Goal: Transaction & Acquisition: Purchase product/service

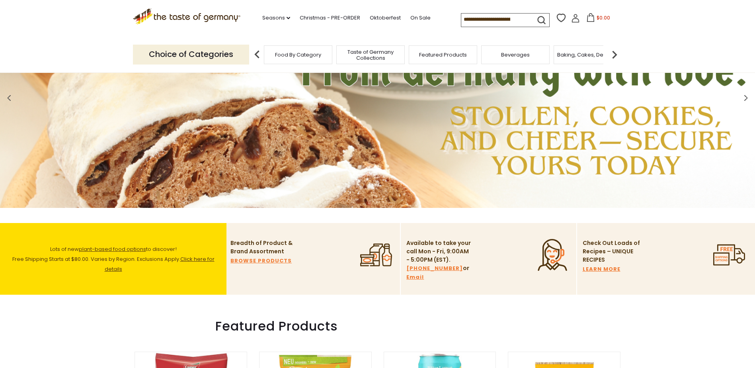
scroll to position [40, 0]
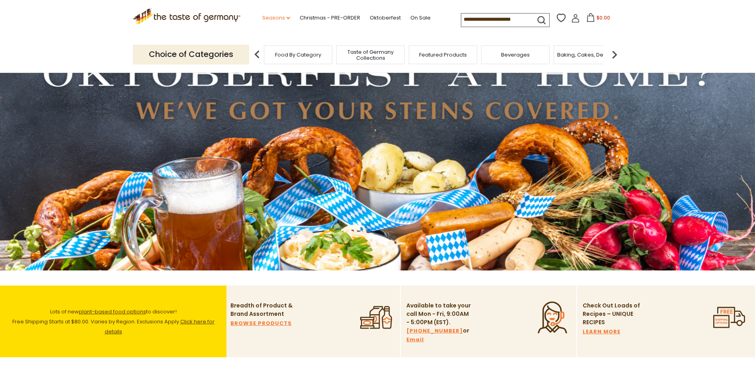
click at [278, 18] on link "Seasons dropdown_arrow" at bounding box center [276, 18] width 28 height 9
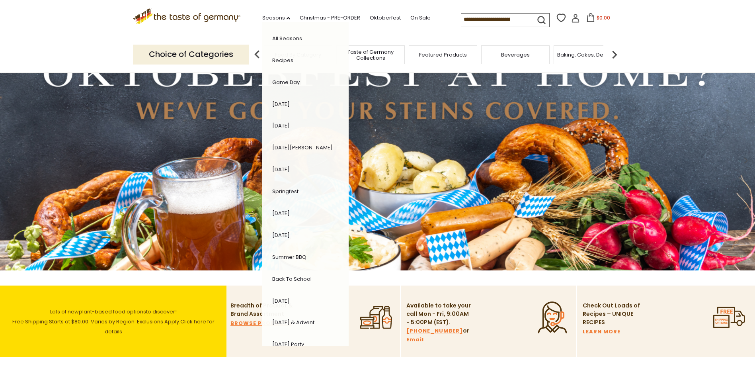
click at [206, 27] on link ".st0{fill:#EDD300;} .st1{fill:#D33E21;}" at bounding box center [187, 20] width 108 height 18
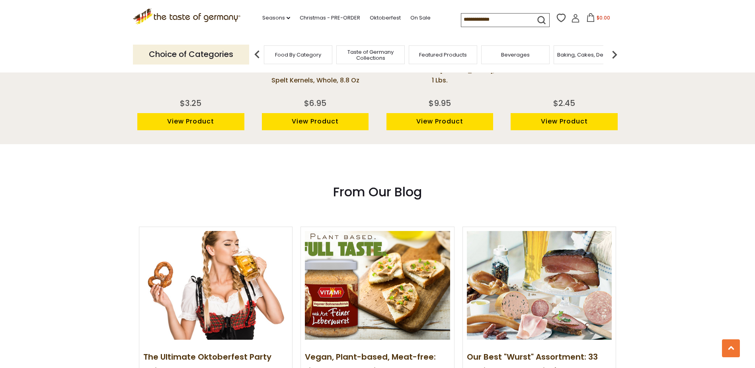
scroll to position [915, 0]
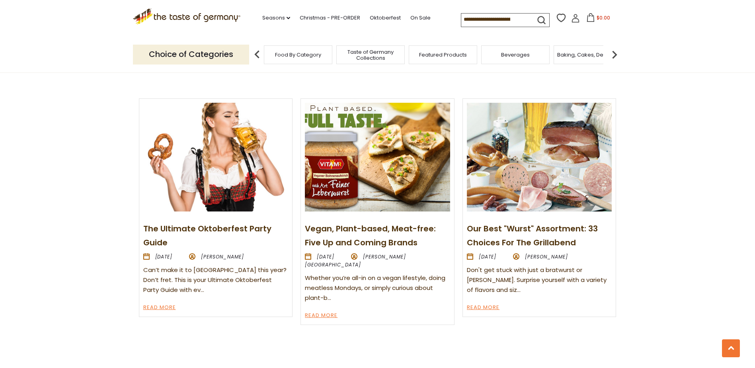
click at [561, 187] on img at bounding box center [539, 157] width 145 height 109
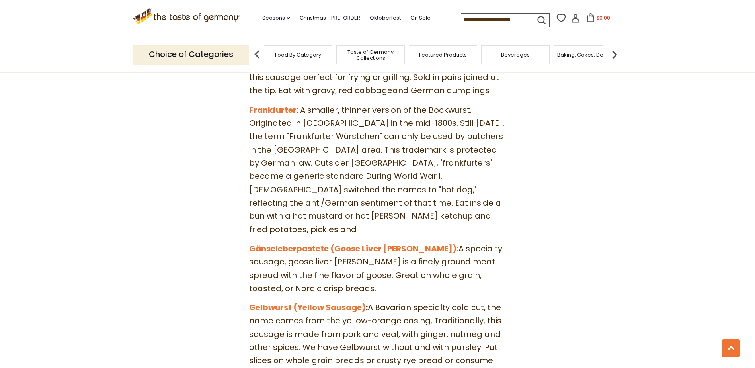
scroll to position [1870, 0]
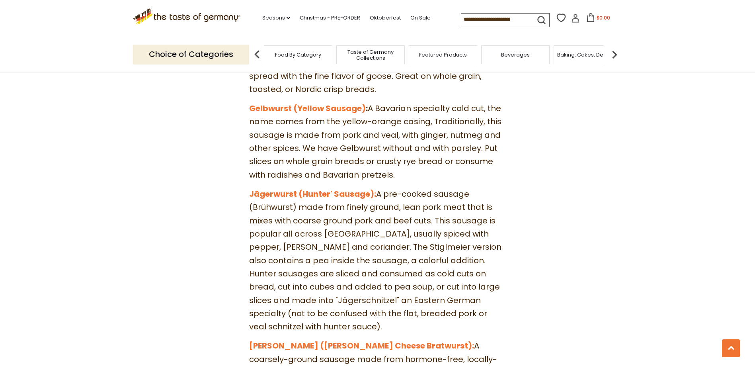
click at [289, 63] on div "Food By Category" at bounding box center [298, 54] width 68 height 19
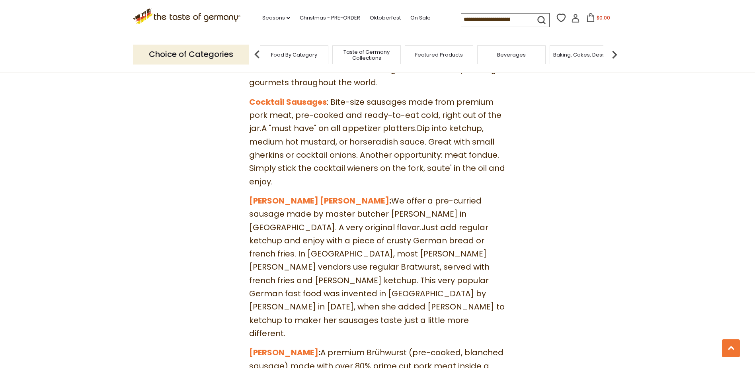
scroll to position [995, 0]
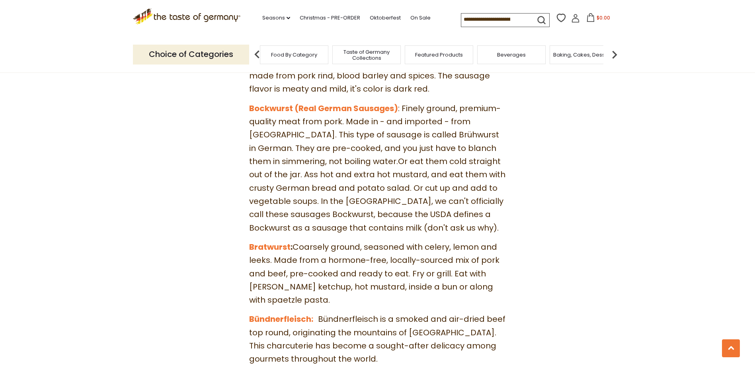
click at [273, 53] on span "Food By Category" at bounding box center [294, 55] width 46 height 6
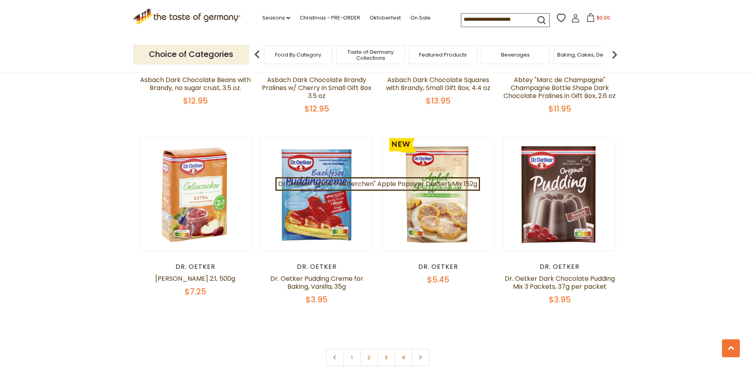
scroll to position [1631, 0]
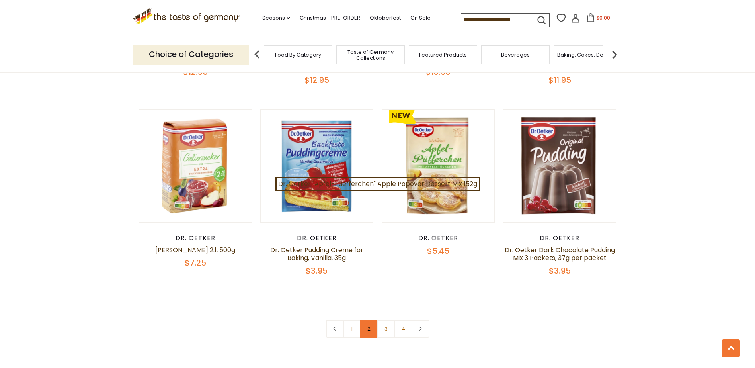
click at [367, 323] on link "2" at bounding box center [369, 328] width 18 height 18
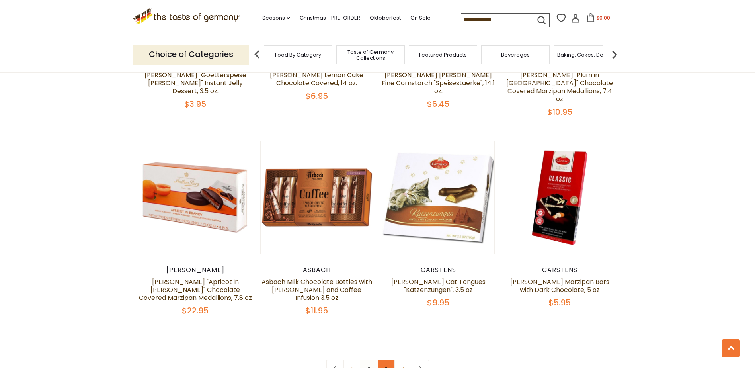
click at [388, 359] on link "3" at bounding box center [386, 368] width 18 height 18
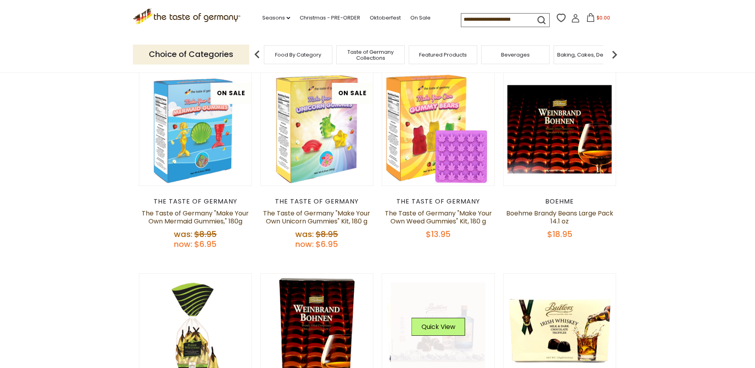
scroll to position [45, 0]
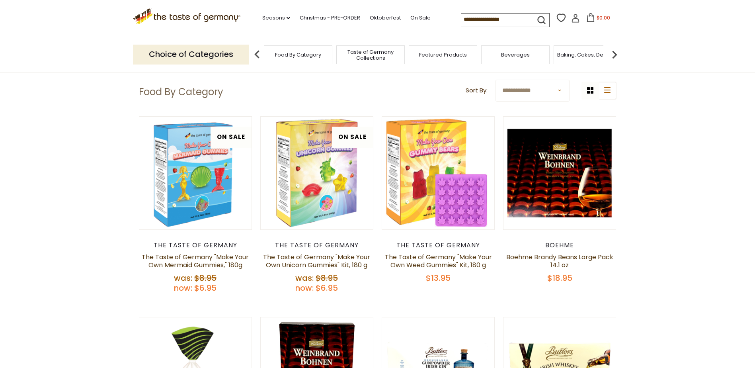
click at [445, 250] on div "The Taste of Germany The Taste of Germany "Make Your Own Weed Gummies" Kit, 180…" at bounding box center [438, 262] width 113 height 42
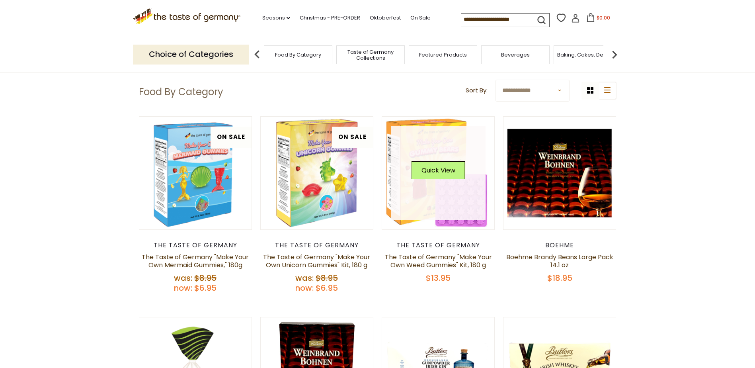
click at [440, 213] on link at bounding box center [438, 173] width 95 height 95
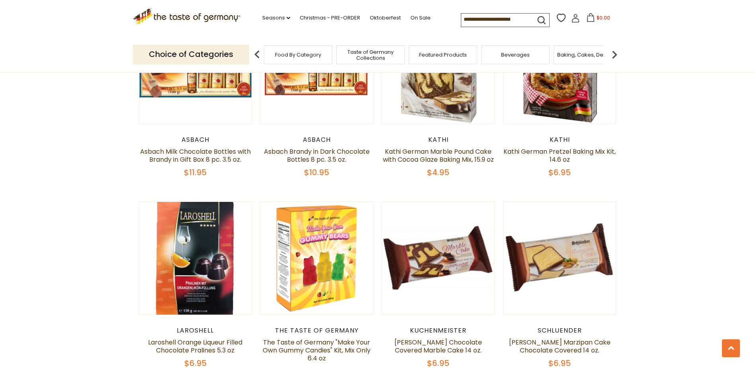
scroll to position [1636, 0]
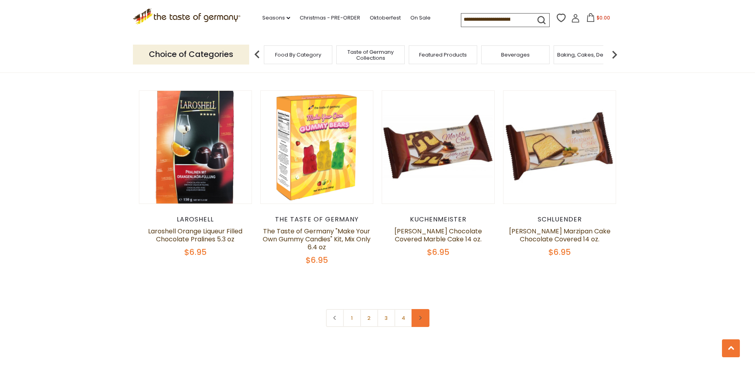
click at [422, 312] on link at bounding box center [420, 318] width 18 height 18
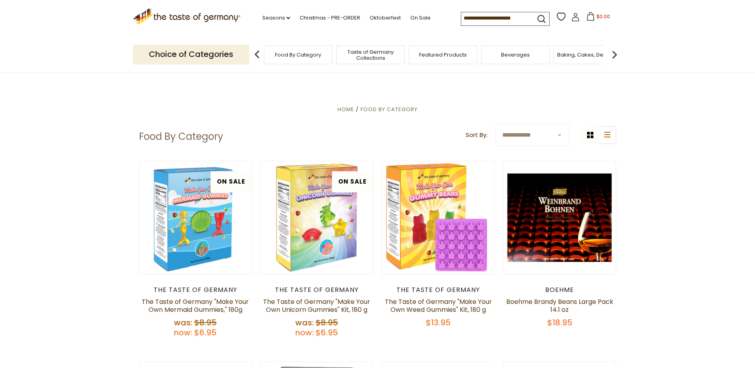
click at [302, 55] on span "Food By Category" at bounding box center [298, 55] width 46 height 6
click at [369, 55] on span "Taste of Germany Collections" at bounding box center [371, 55] width 64 height 12
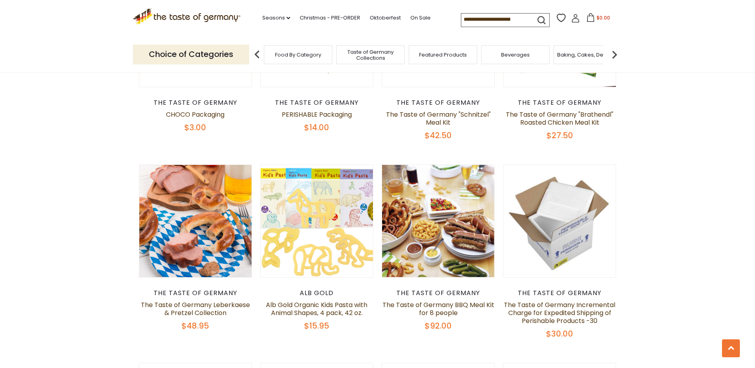
scroll to position [398, 0]
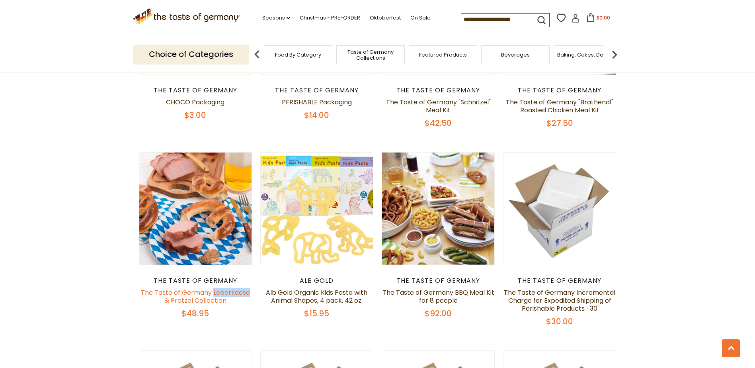
drag, startPoint x: 255, startPoint y: 292, endPoint x: 214, endPoint y: 293, distance: 41.0
copy link "Leberkaese"
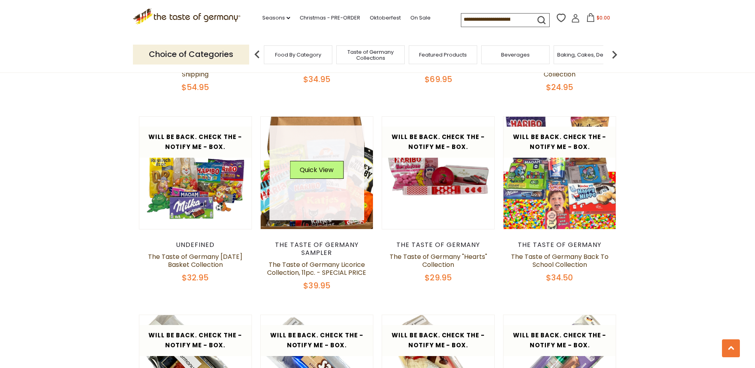
scroll to position [955, 0]
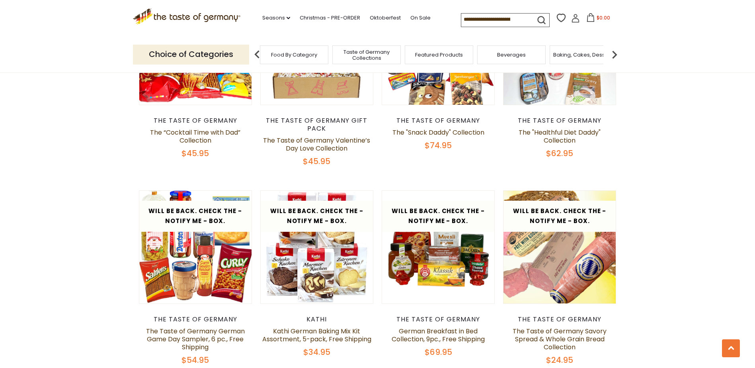
click at [437, 52] on span "Featured Products" at bounding box center [439, 55] width 48 height 6
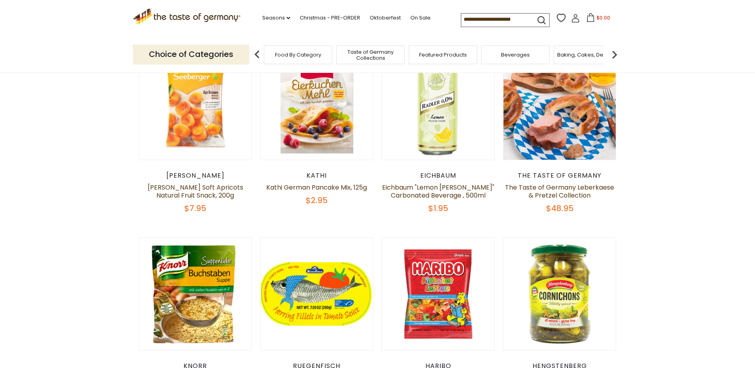
scroll to position [318, 0]
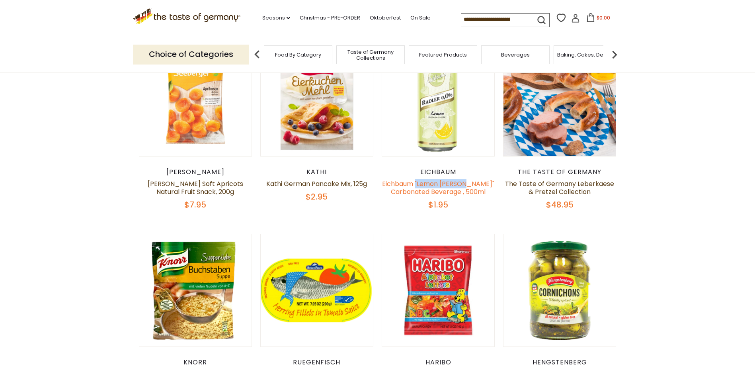
drag, startPoint x: 487, startPoint y: 185, endPoint x: 432, endPoint y: 186, distance: 54.9
click at [432, 186] on h5 "Eichbaum "Lemon [PERSON_NAME]" Carbonated Beverage , 500ml" at bounding box center [438, 188] width 113 height 16
drag, startPoint x: 432, startPoint y: 186, endPoint x: 444, endPoint y: 183, distance: 12.2
copy link ""Lemon Radler""
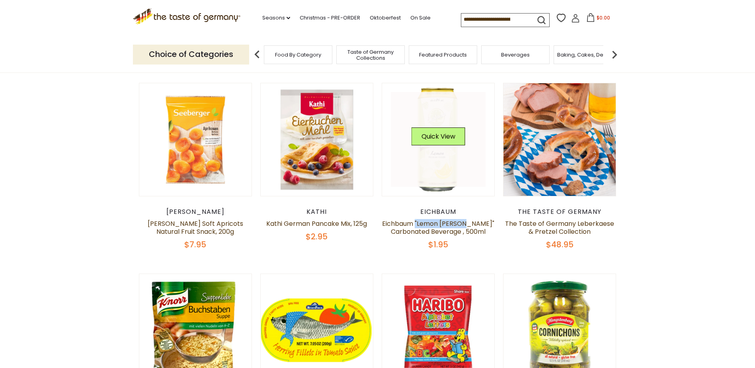
click at [449, 161] on link at bounding box center [438, 139] width 95 height 95
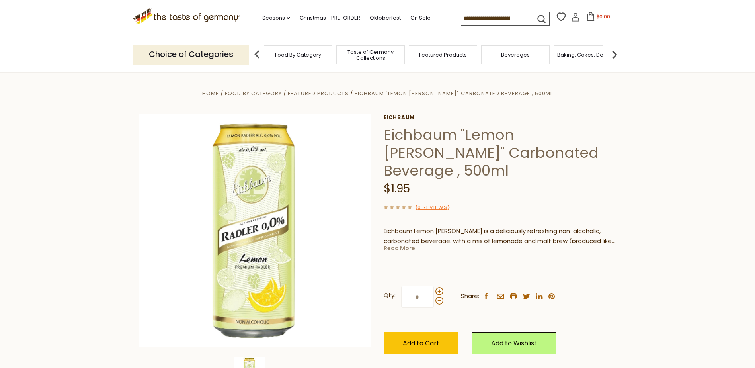
click at [403, 244] on link "Read More" at bounding box center [399, 248] width 31 height 8
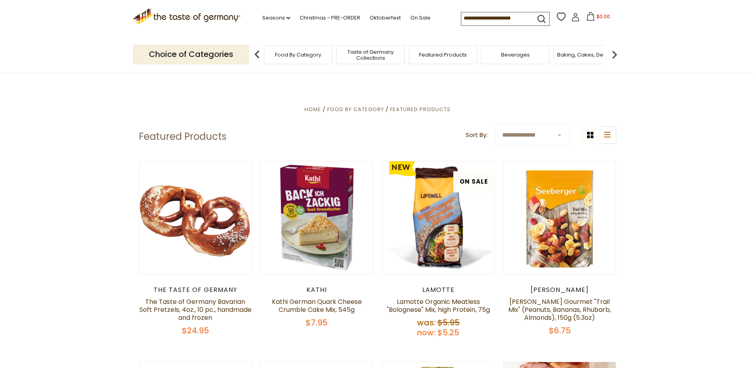
click at [522, 52] on span "Beverages" at bounding box center [515, 55] width 29 height 6
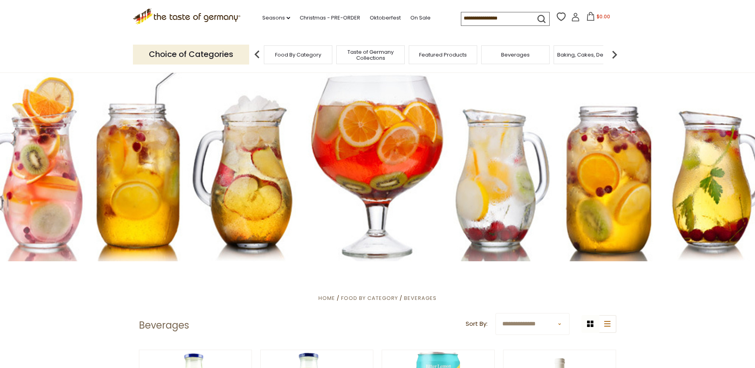
click at [452, 53] on span "Featured Products" at bounding box center [443, 55] width 48 height 6
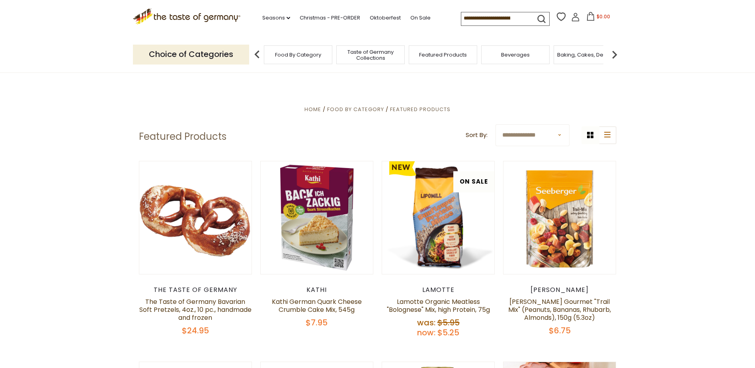
click at [581, 50] on div "Baking, Cakes, Desserts" at bounding box center [587, 54] width 68 height 19
click at [579, 56] on span "Baking, Cakes, Desserts" at bounding box center [588, 55] width 62 height 6
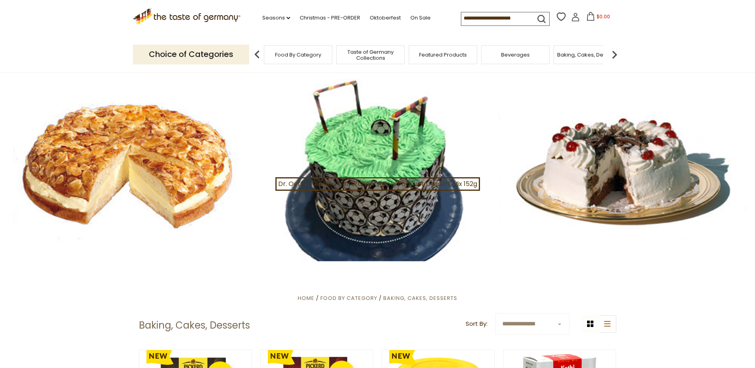
click at [615, 55] on img at bounding box center [614, 55] width 16 height 16
click at [271, 56] on span "Baking, Cakes, Desserts" at bounding box center [272, 55] width 62 height 6
click at [384, 55] on span "Taste of Germany Collections" at bounding box center [371, 55] width 64 height 12
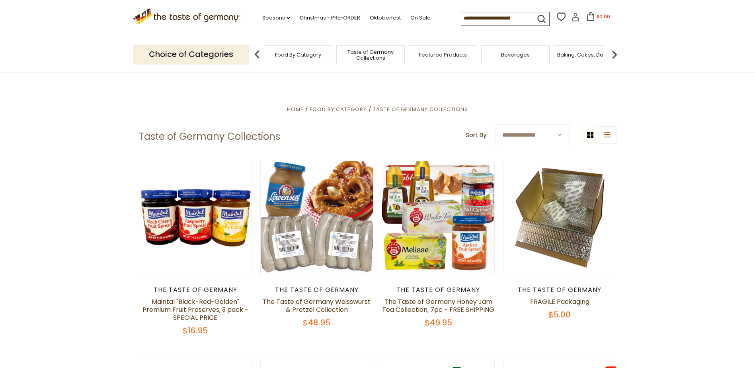
click at [616, 53] on img at bounding box center [614, 55] width 16 height 16
click at [557, 56] on span "Cookies" at bounding box center [566, 55] width 21 height 6
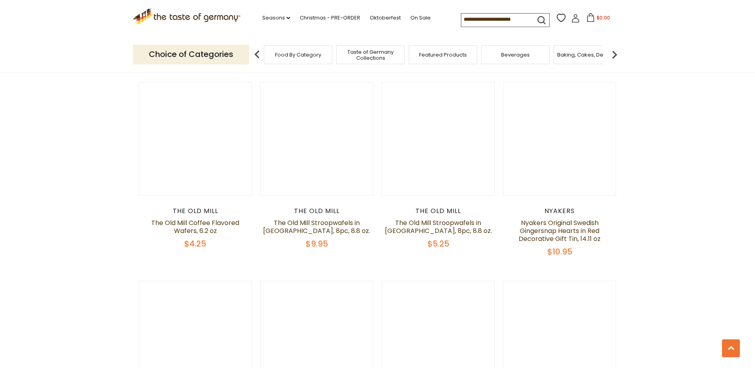
scroll to position [1034, 0]
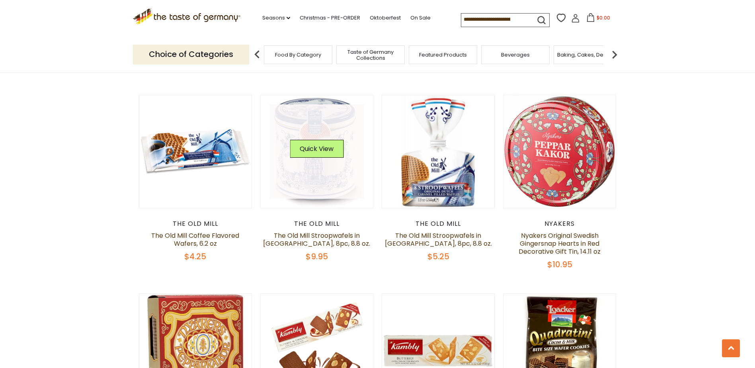
click at [321, 177] on link at bounding box center [316, 151] width 95 height 95
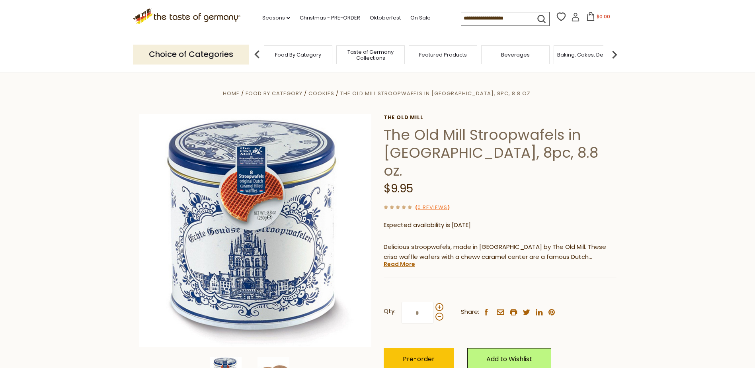
drag, startPoint x: 426, startPoint y: 342, endPoint x: 32, endPoint y: 277, distance: 399.2
click at [29, 281] on section "Home Food By Category Cookies The [GEOGRAPHIC_DATA] in [GEOGRAPHIC_DATA], 8pc, …" at bounding box center [377, 249] width 755 height 354
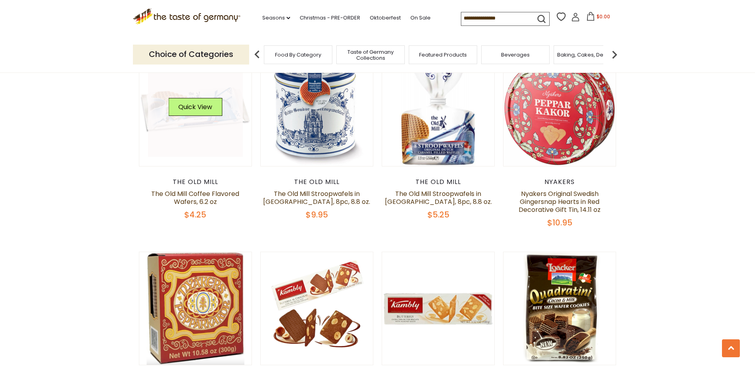
scroll to position [1034, 0]
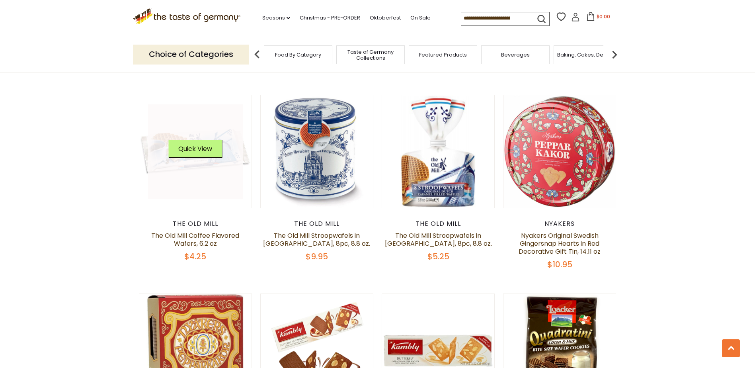
click at [180, 164] on link at bounding box center [195, 151] width 95 height 95
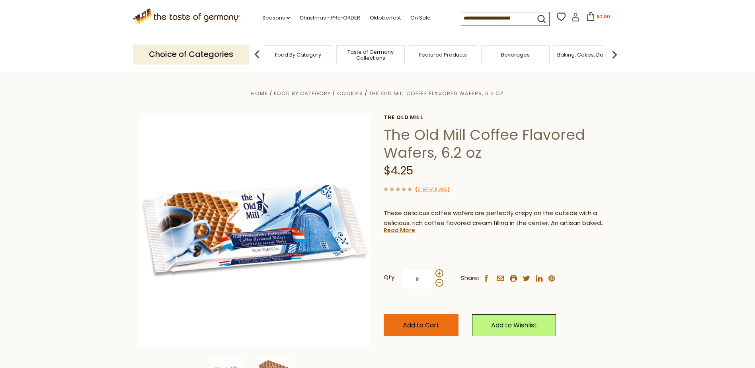
click at [423, 328] on span "Add to Cart" at bounding box center [421, 324] width 37 height 9
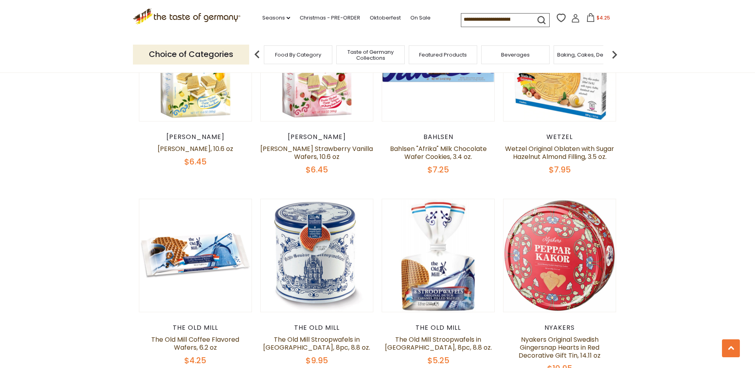
scroll to position [875, 0]
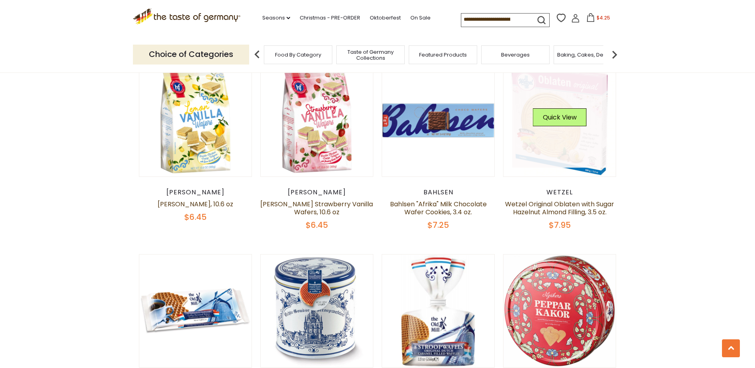
click at [537, 144] on link at bounding box center [559, 120] width 95 height 95
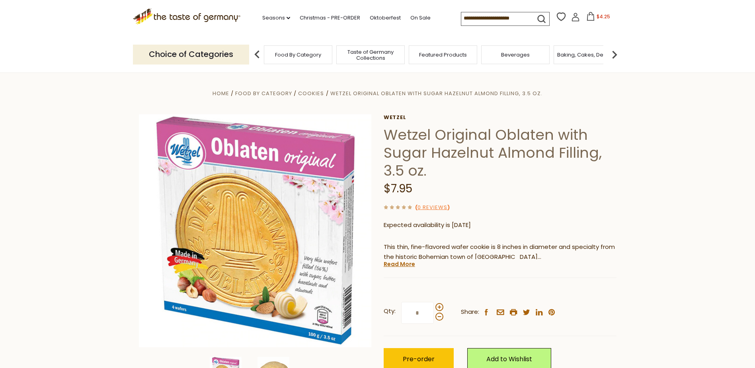
scroll to position [40, 0]
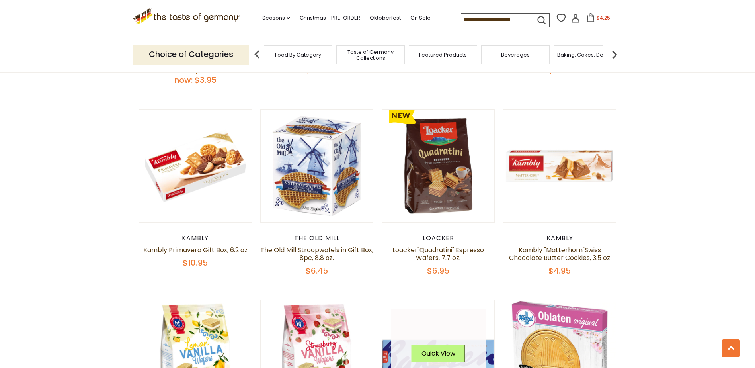
scroll to position [637, 0]
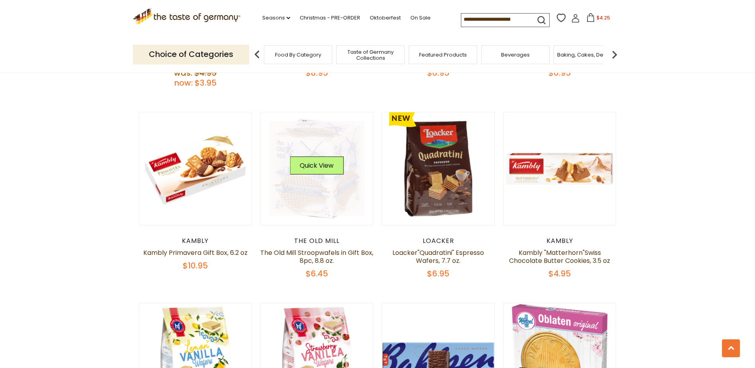
click at [308, 195] on link at bounding box center [316, 168] width 95 height 95
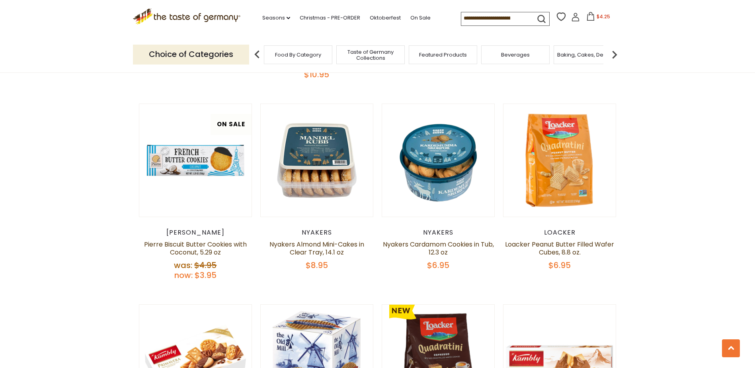
scroll to position [438, 0]
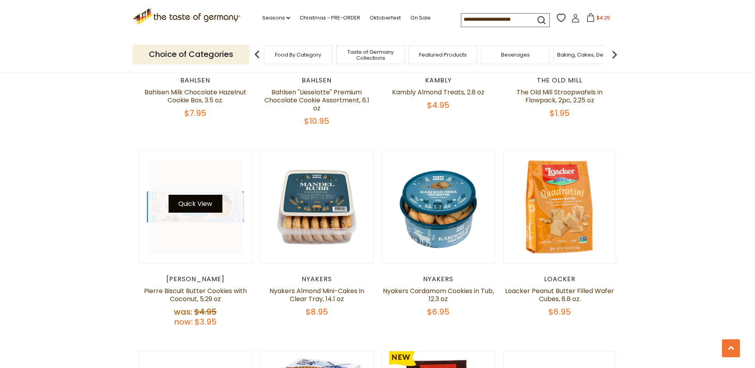
click at [176, 203] on button "Quick View" at bounding box center [195, 204] width 54 height 18
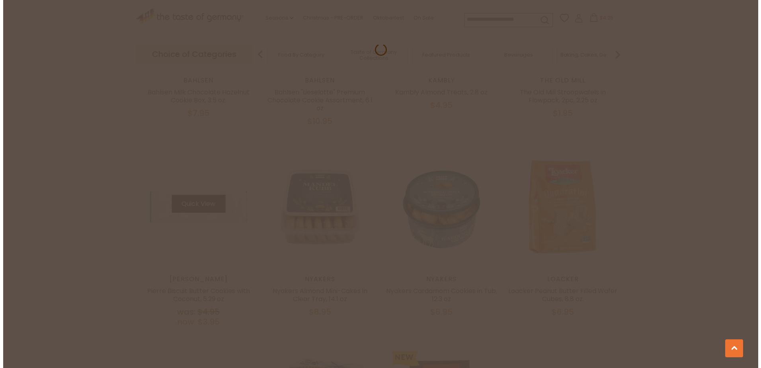
scroll to position [399, 0]
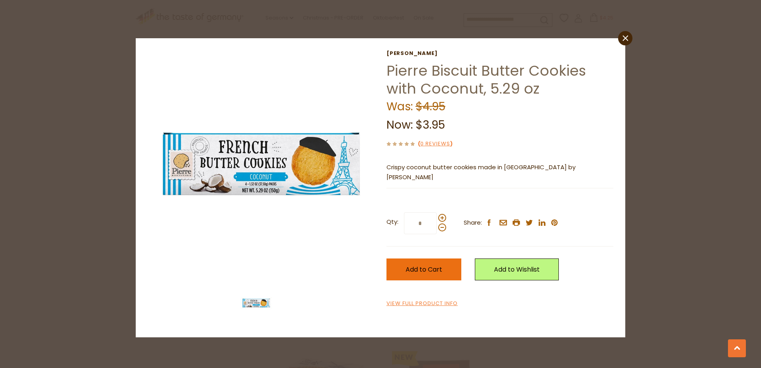
click at [417, 273] on span "Add to Cart" at bounding box center [423, 269] width 37 height 9
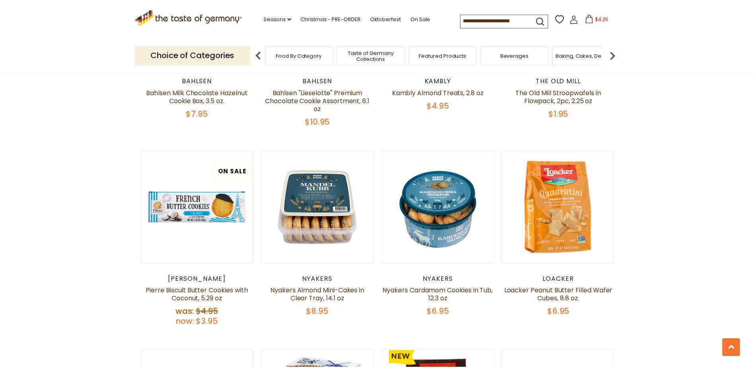
scroll to position [398, 0]
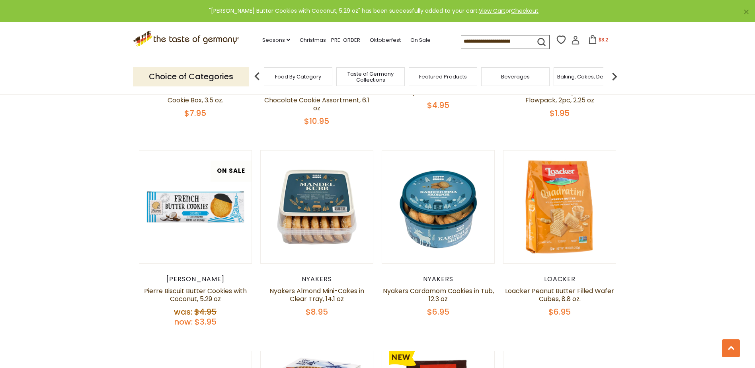
click at [614, 78] on img at bounding box center [614, 76] width 16 height 16
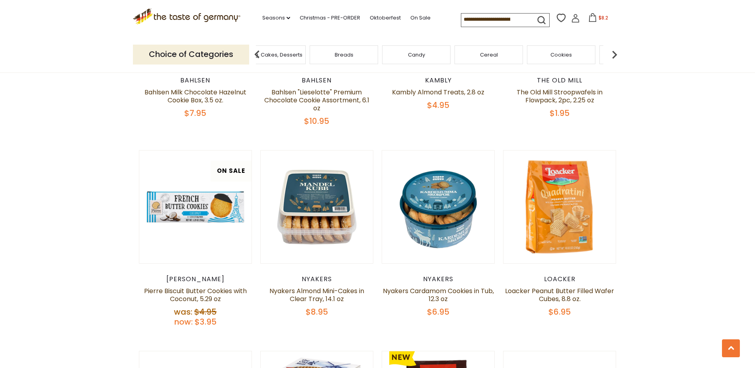
click at [422, 52] on span "Candy" at bounding box center [416, 55] width 17 height 6
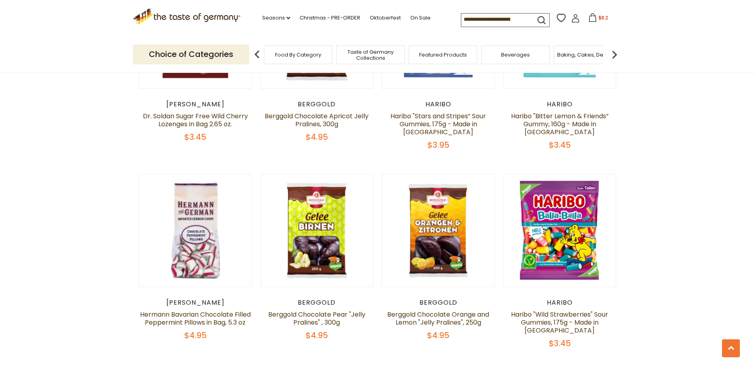
scroll to position [756, 0]
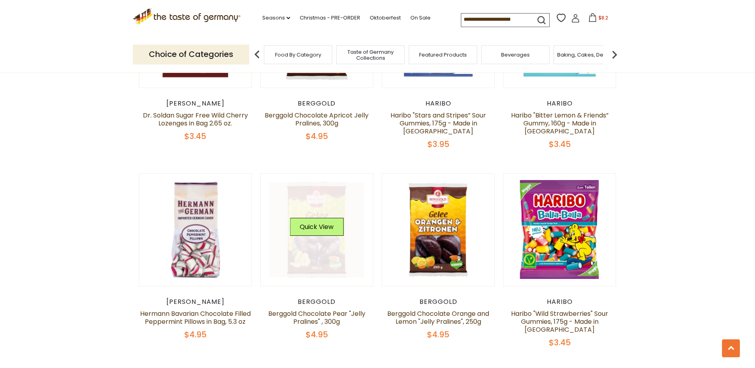
click at [331, 277] on link at bounding box center [316, 229] width 95 height 95
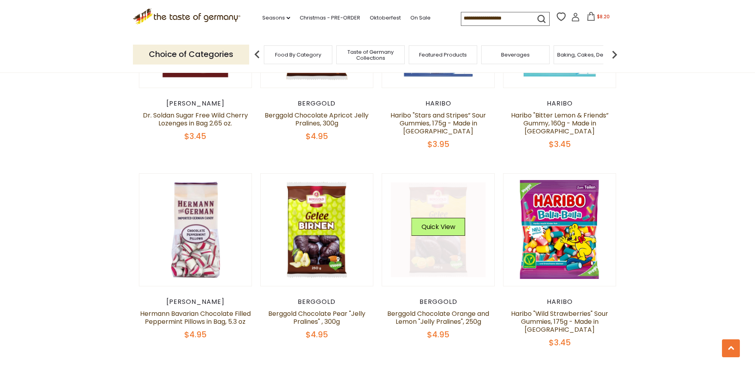
click at [444, 270] on link at bounding box center [438, 229] width 95 height 95
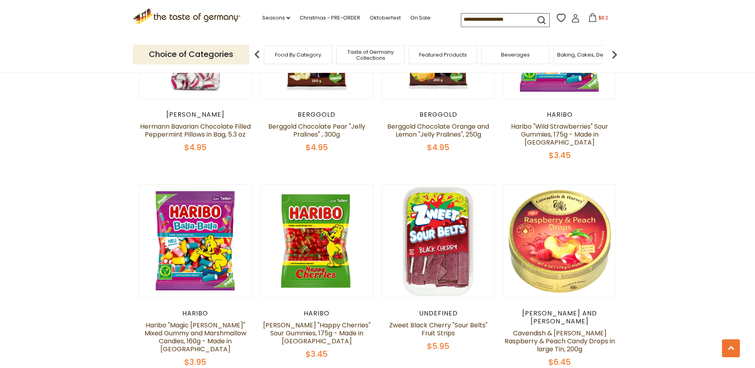
scroll to position [957, 0]
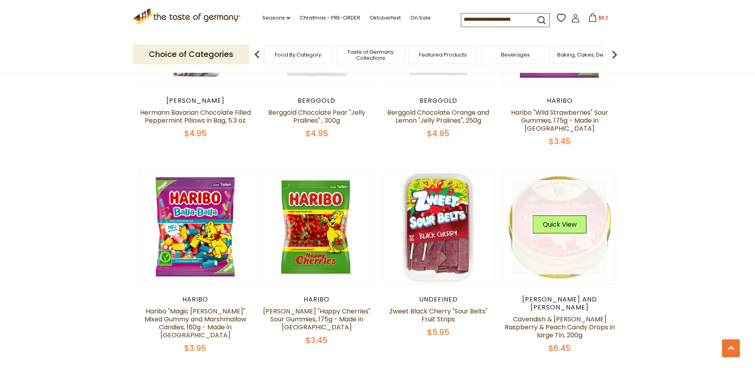
click at [551, 256] on link at bounding box center [559, 227] width 95 height 95
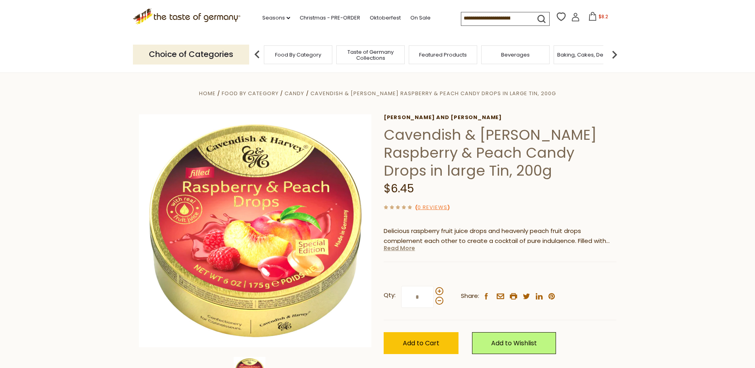
click at [402, 248] on link "Read More" at bounding box center [399, 248] width 31 height 8
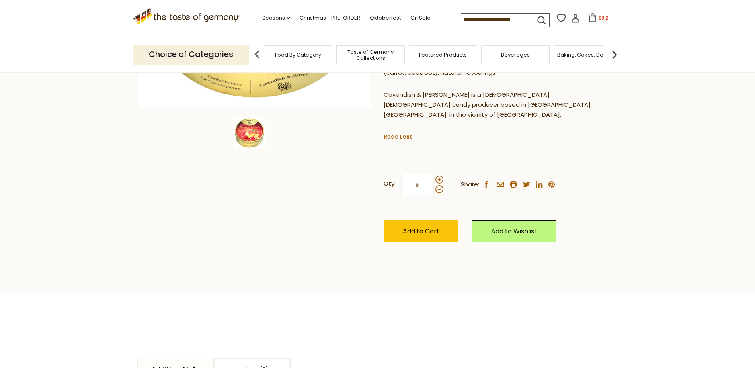
scroll to position [239, 0]
click at [384, 21] on link "Oktoberfest" at bounding box center [385, 18] width 31 height 9
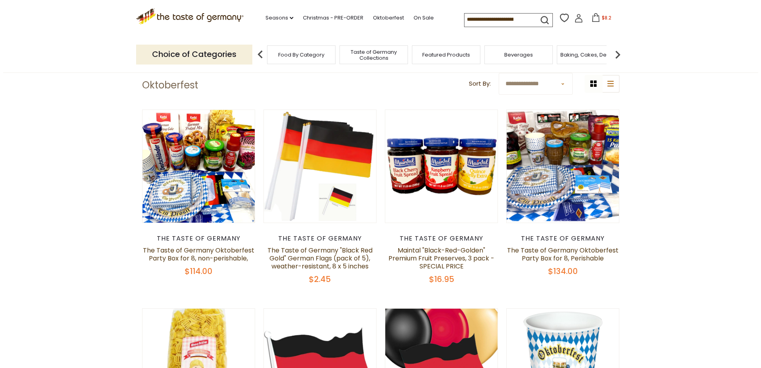
scroll to position [239, 0]
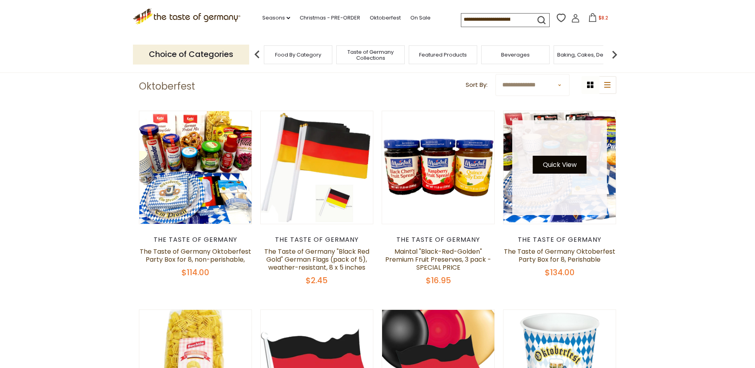
click at [571, 158] on button "Quick View" at bounding box center [560, 165] width 54 height 18
